Goal: Communication & Community: Answer question/provide support

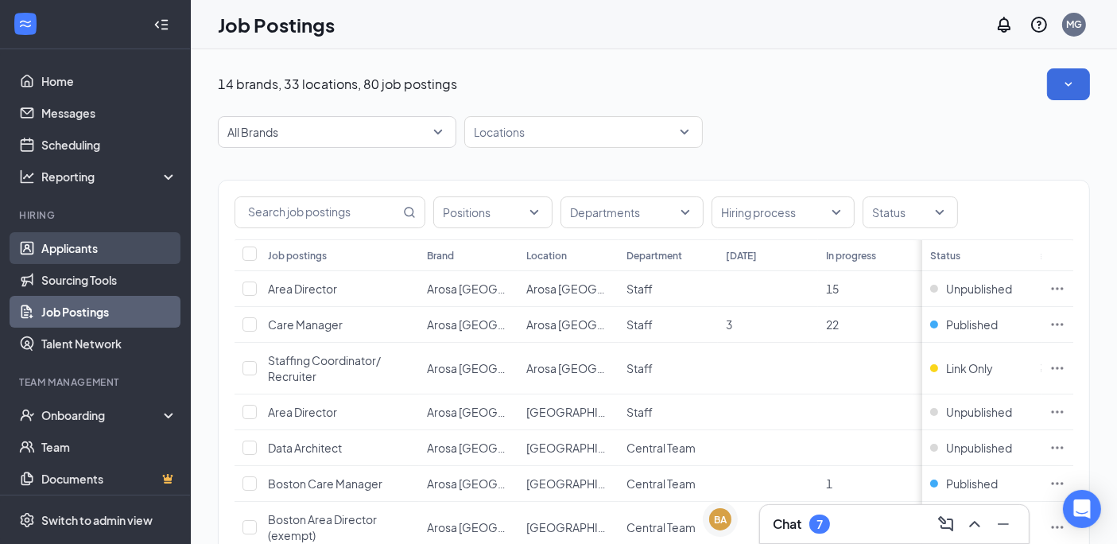
click at [78, 244] on link "Applicants" at bounding box center [109, 248] width 136 height 32
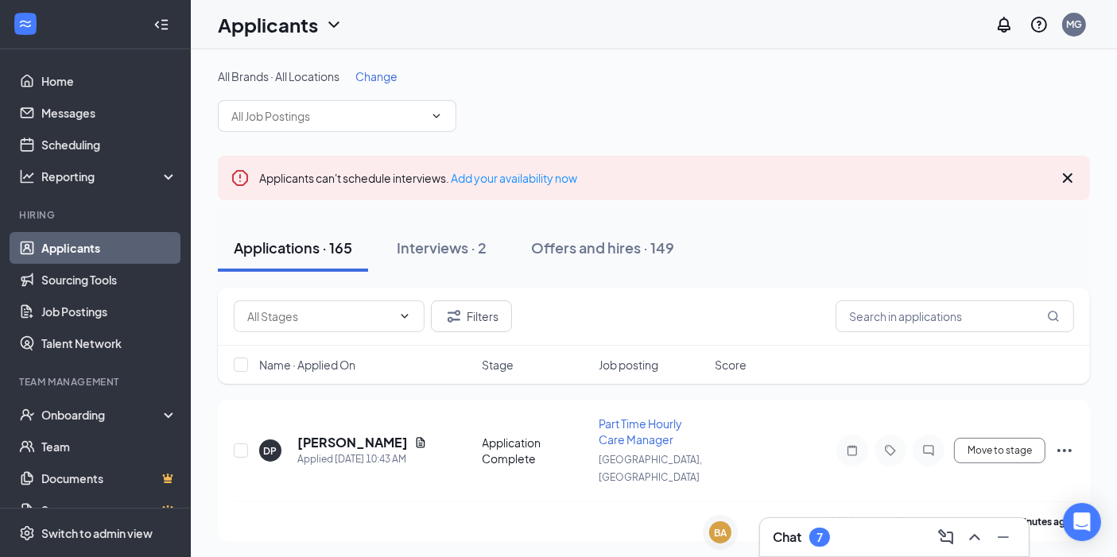
click at [845, 539] on div "Chat 7" at bounding box center [894, 537] width 243 height 25
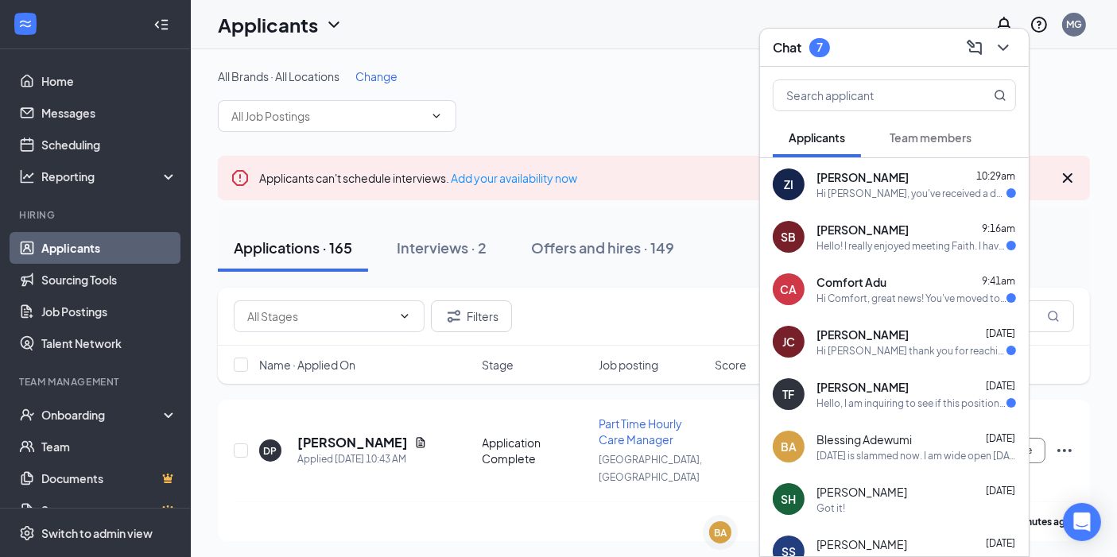
click at [919, 178] on div "[PERSON_NAME] 10:29am" at bounding box center [917, 177] width 200 height 16
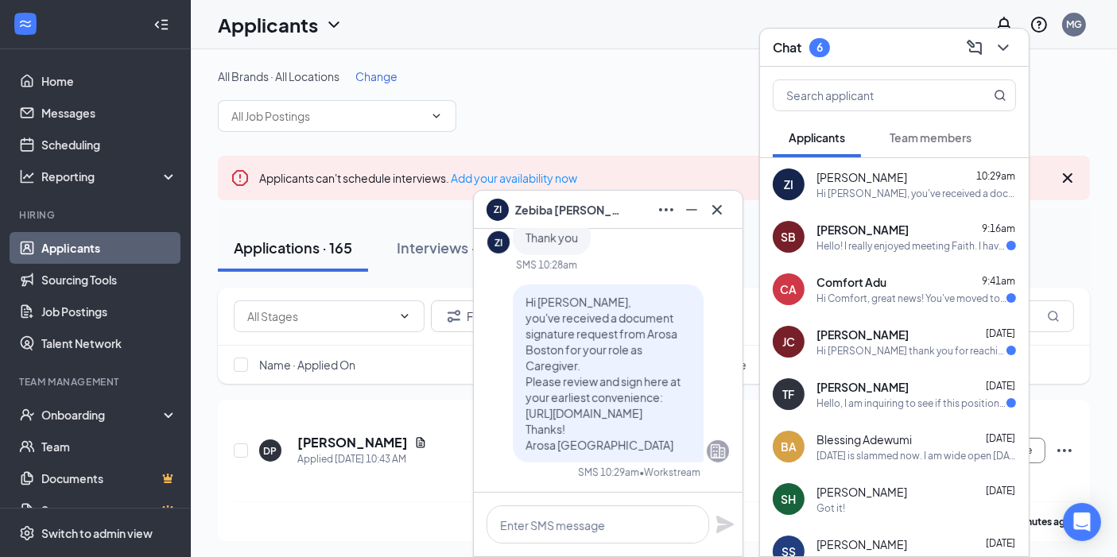
click at [897, 255] on div "SB [PERSON_NAME] 9:16am Hello! I really enjoyed meeting Faith. I have a second …" at bounding box center [894, 237] width 269 height 52
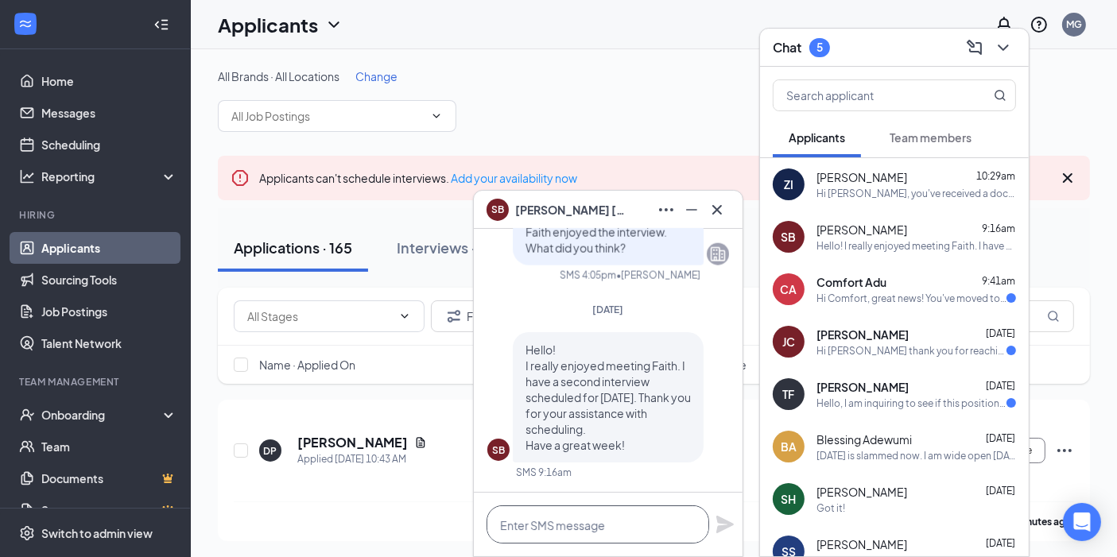
click at [636, 527] on textarea at bounding box center [598, 525] width 223 height 38
type textarea "Fantastic, let me know how it goes!!"
click at [733, 517] on icon "Plane" at bounding box center [725, 524] width 19 height 19
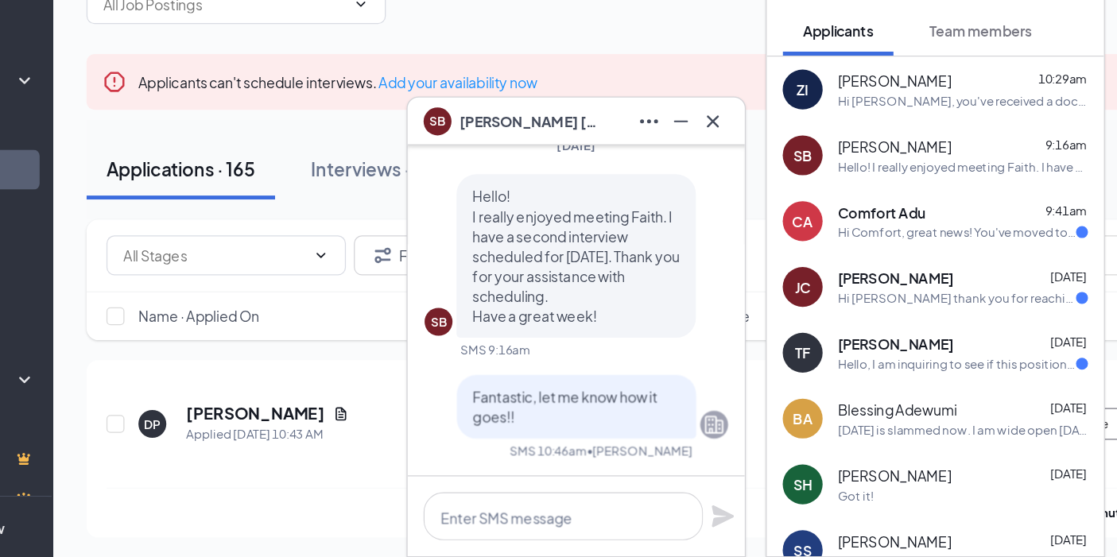
click at [882, 278] on span "Comfort Adu" at bounding box center [852, 282] width 70 height 16
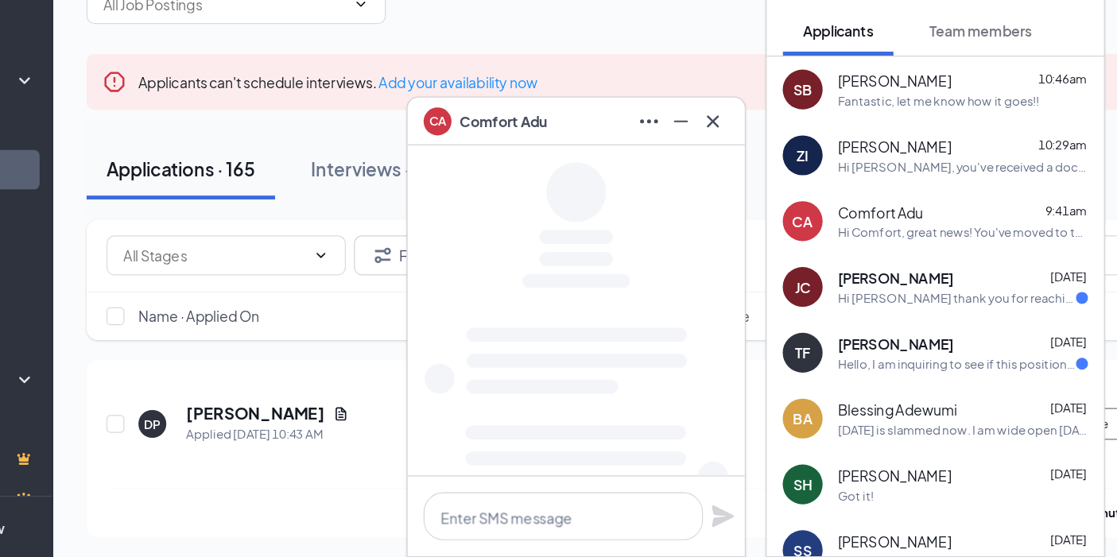
click at [886, 337] on span "[PERSON_NAME]" at bounding box center [863, 335] width 92 height 16
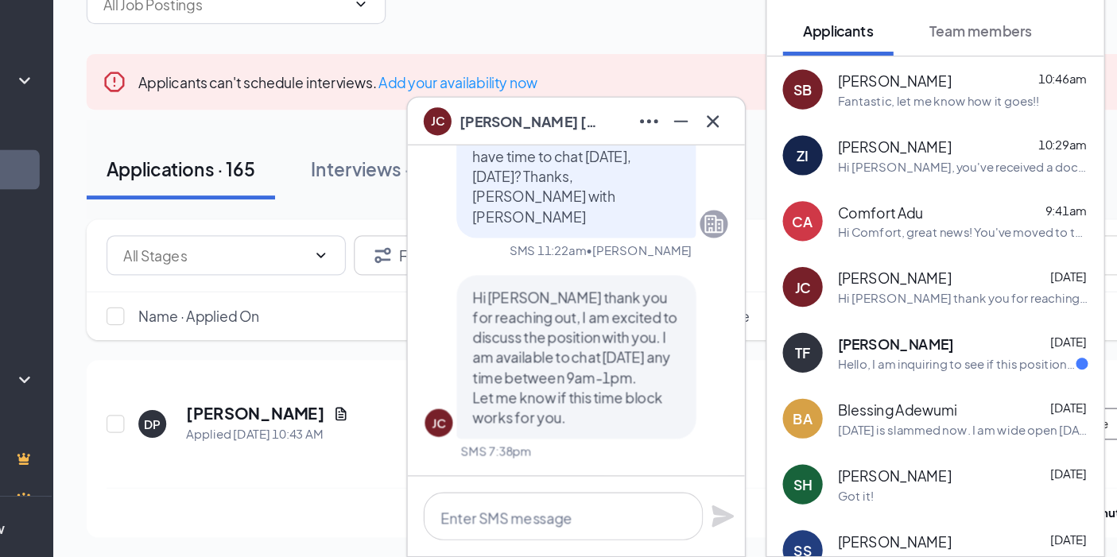
click at [899, 394] on div "[PERSON_NAME] [DATE]" at bounding box center [917, 387] width 200 height 16
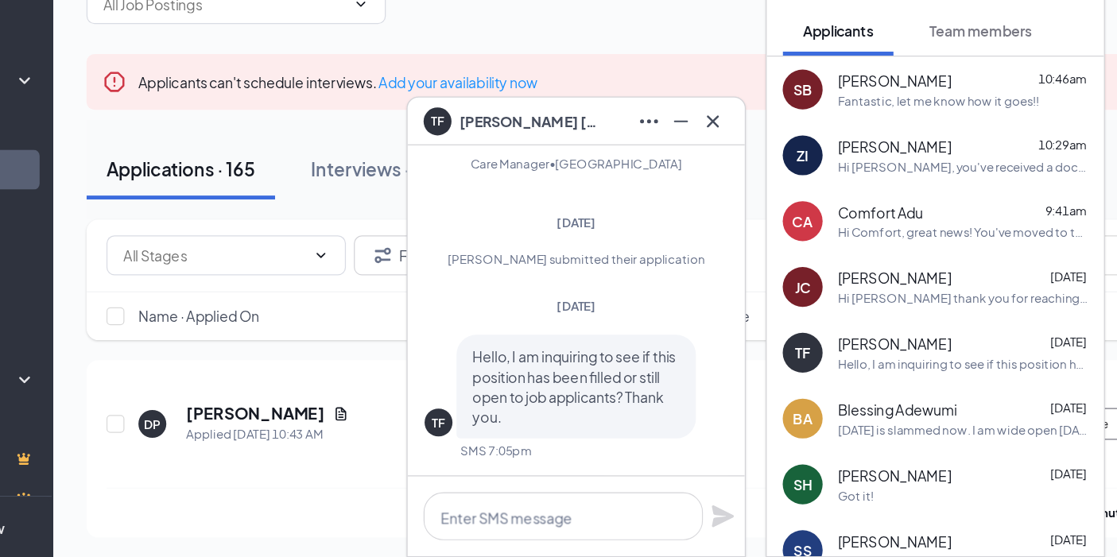
click at [622, 489] on div "TF Hello, I am inquiring to see if this position has been filled or still open …" at bounding box center [608, 436] width 242 height 112
click at [600, 530] on textarea at bounding box center [598, 525] width 223 height 38
type textarea "As of now, this is filled! Sorry!"
click at [728, 516] on icon "Plane" at bounding box center [725, 524] width 19 height 19
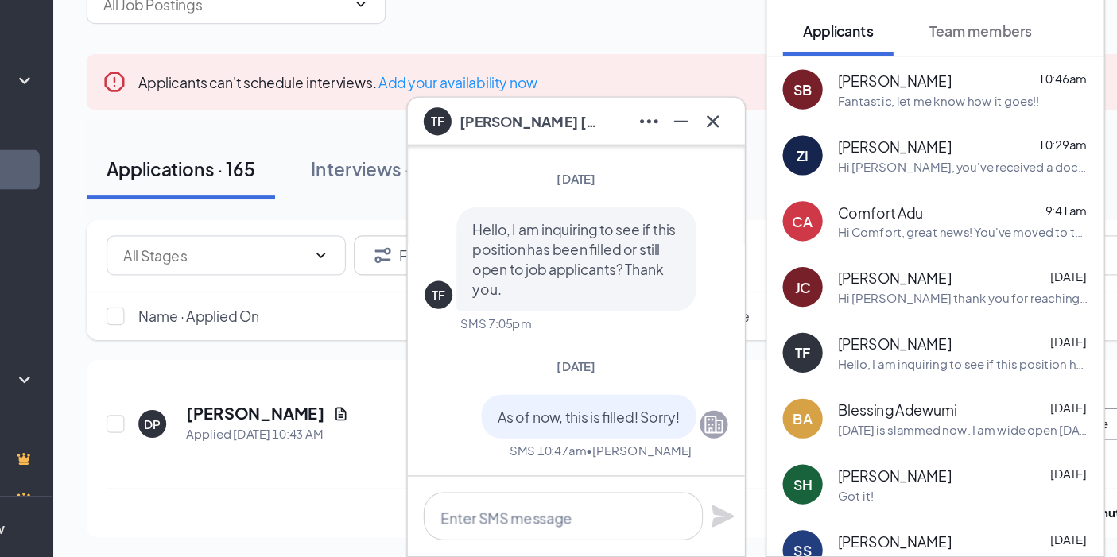
click at [612, 208] on div "TF [PERSON_NAME]" at bounding box center [608, 209] width 243 height 25
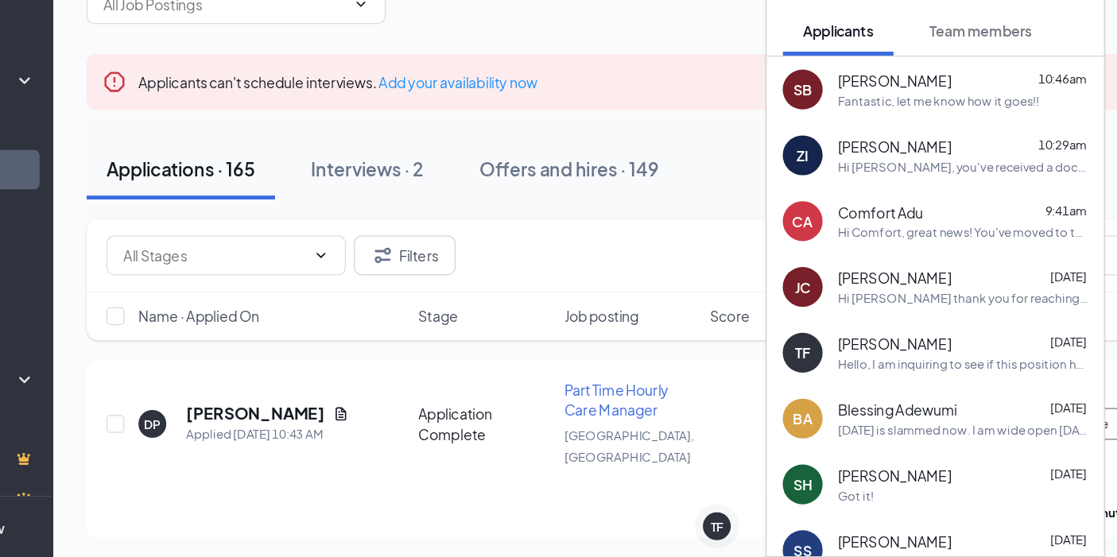
click at [855, 436] on span "Blessing Adewumi" at bounding box center [864, 440] width 95 height 16
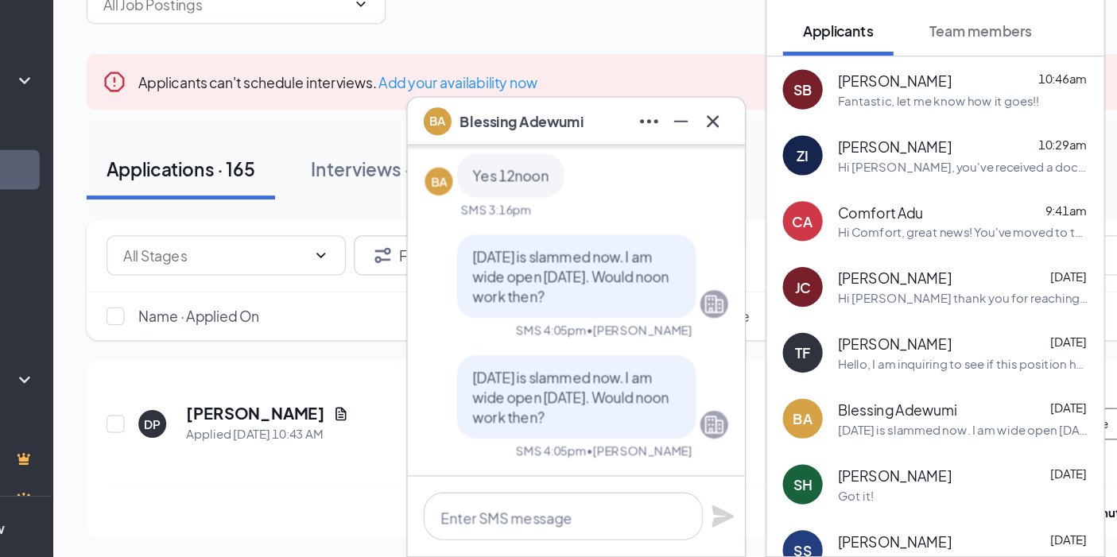
click at [857, 392] on span "[PERSON_NAME]" at bounding box center [862, 387] width 91 height 16
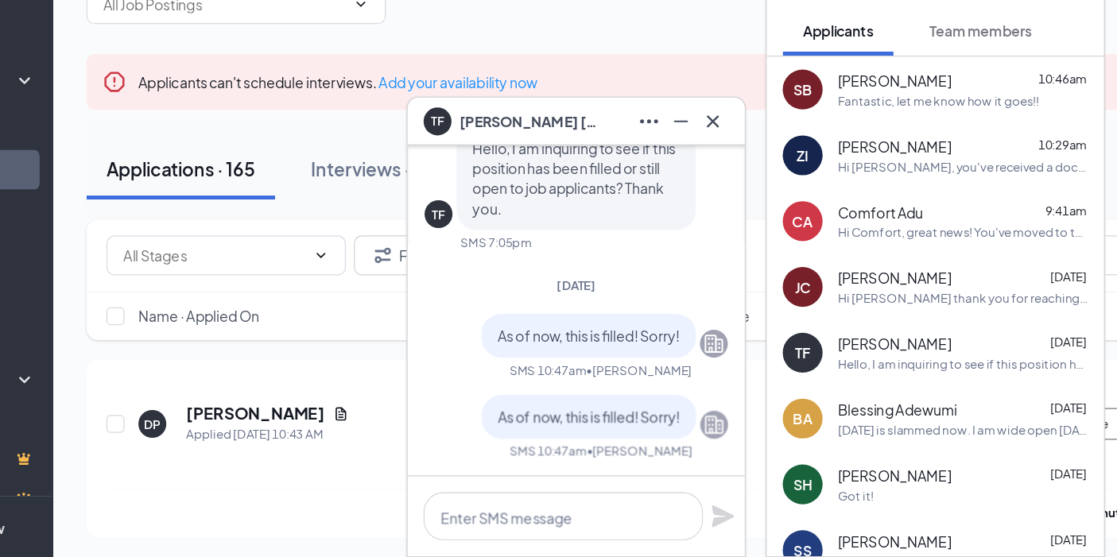
click at [865, 344] on div "Hi [PERSON_NAME] thank you for reaching out, I am excited to discuss the positi…" at bounding box center [917, 351] width 200 height 14
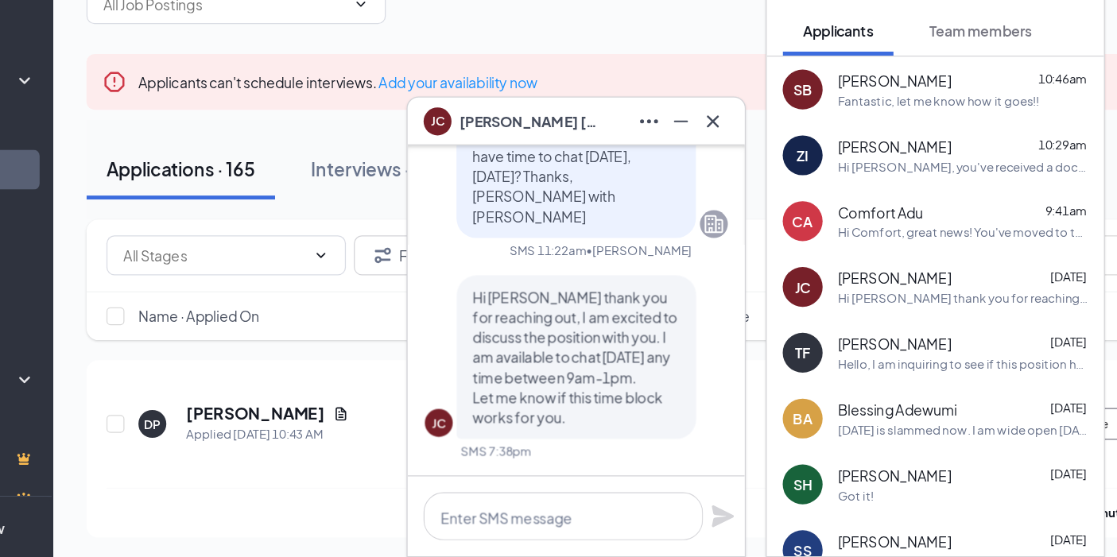
click at [865, 344] on div "Hi [PERSON_NAME] thank you for reaching out, I am excited to discuss the positi…" at bounding box center [917, 351] width 200 height 14
click at [888, 292] on div "Hi Comfort, great news! You've moved to the next stage of the application. We'd…" at bounding box center [917, 299] width 200 height 14
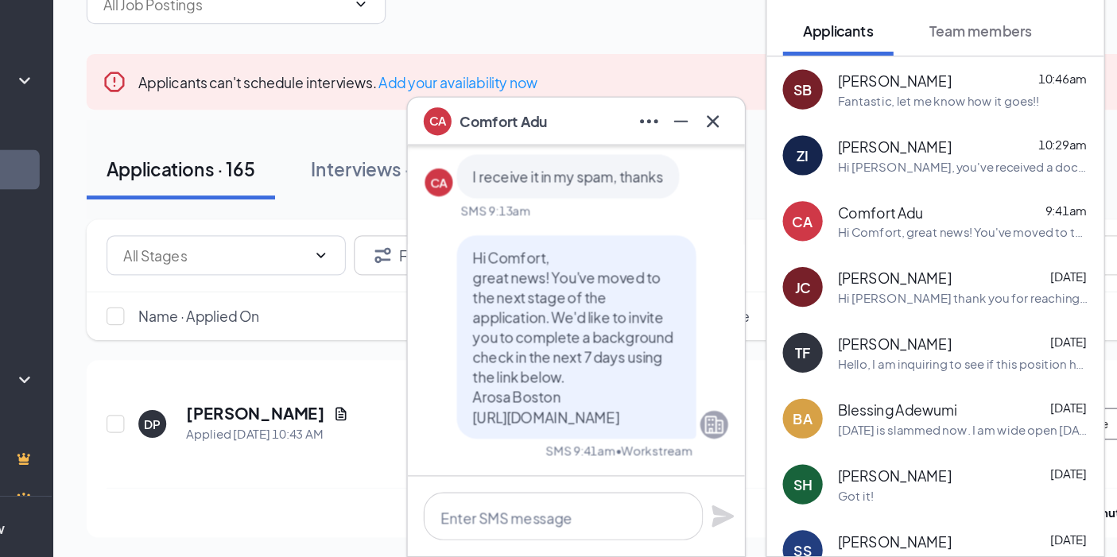
click at [905, 236] on div "[PERSON_NAME] 10:29am" at bounding box center [917, 230] width 200 height 16
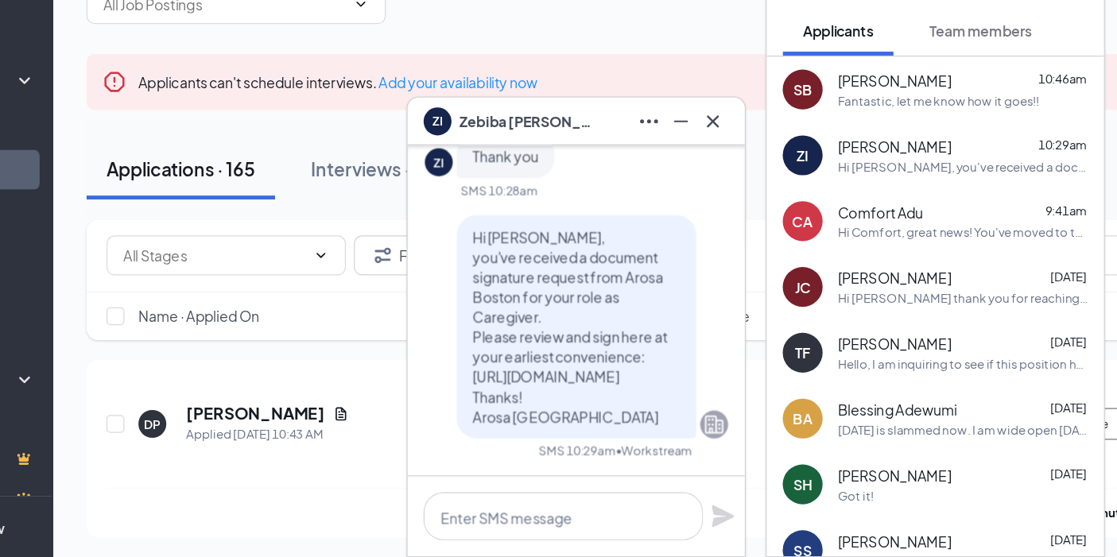
click at [897, 196] on div "Fantastic, let me know how it goes!!" at bounding box center [897, 194] width 161 height 14
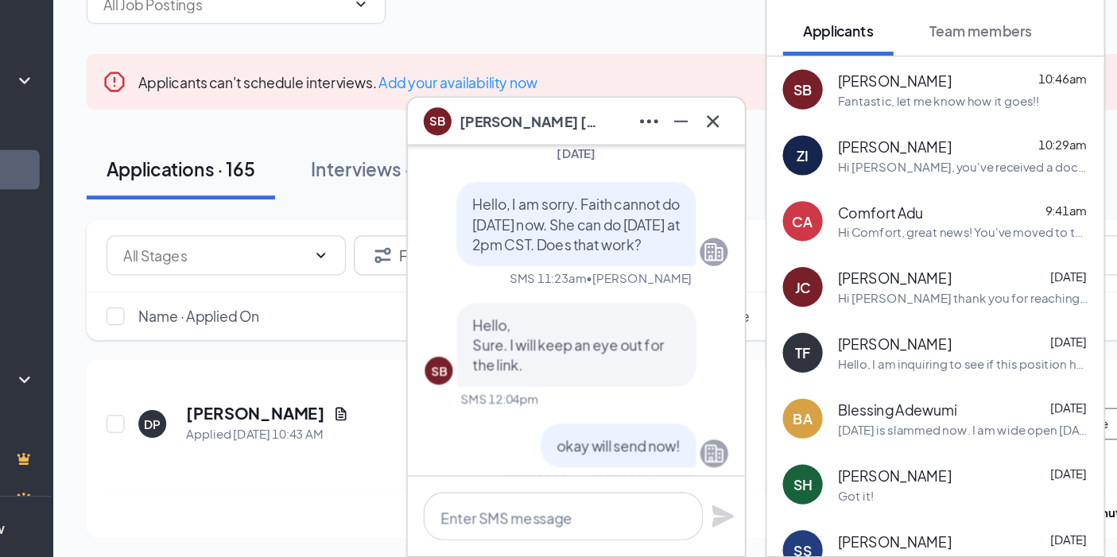
scroll to position [-898, 0]
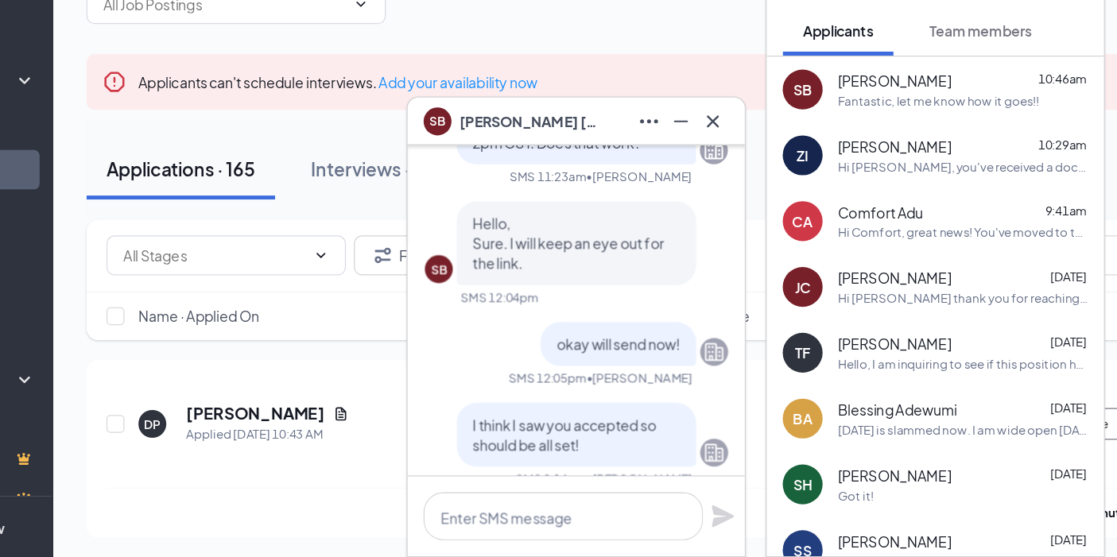
click at [630, 223] on div "SB [PERSON_NAME]" at bounding box center [608, 209] width 243 height 25
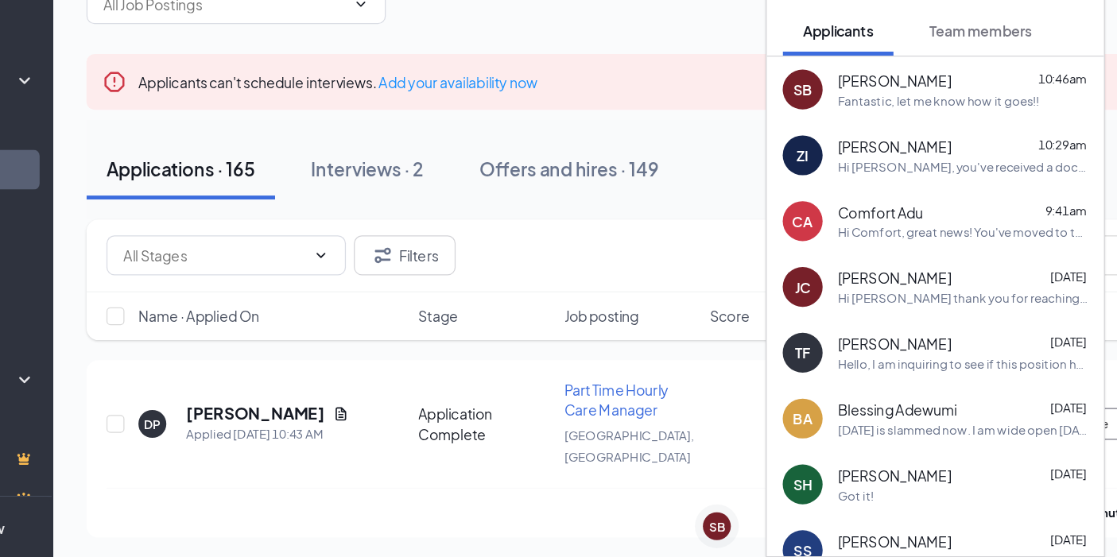
click at [872, 128] on div "Applicants Team members" at bounding box center [894, 138] width 243 height 40
click at [894, 115] on div at bounding box center [894, 92] width 269 height 51
click at [921, 113] on div at bounding box center [894, 92] width 269 height 51
